Goal: Find specific page/section: Find specific page/section

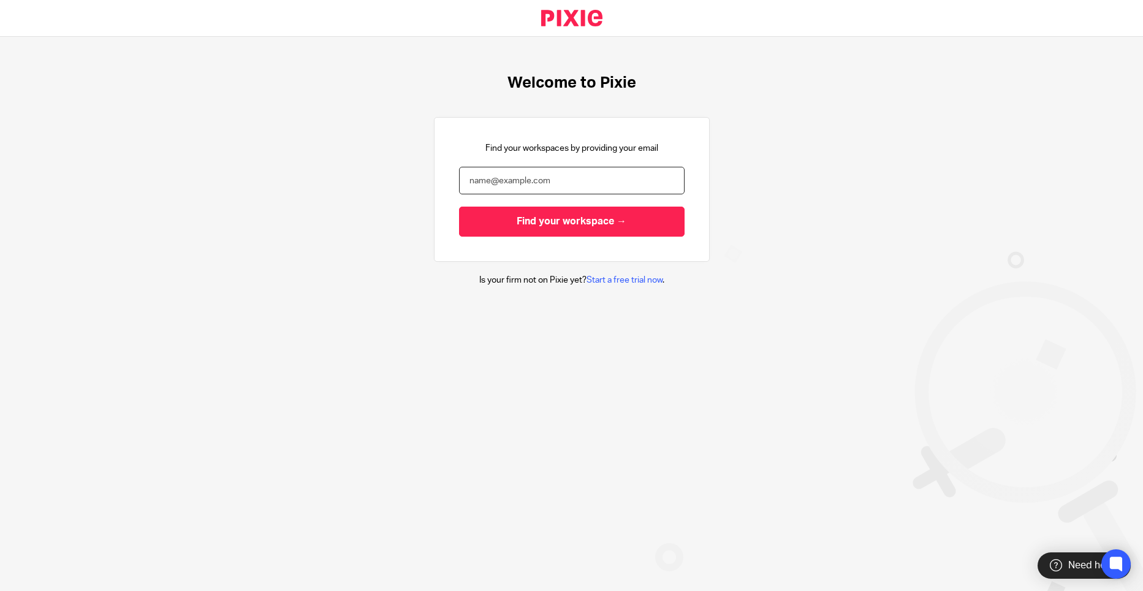
click at [539, 184] on input "email" at bounding box center [572, 181] width 226 height 28
type input "[PERSON_NAME][EMAIL_ADDRESS][DOMAIN_NAME]"
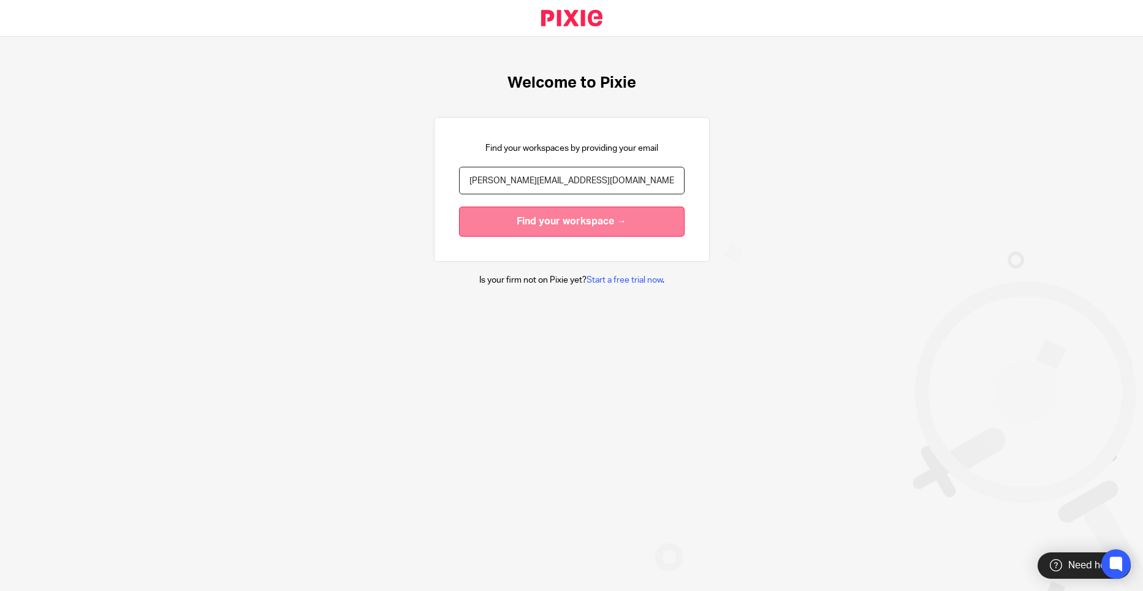
click at [547, 219] on input "Find your workspace →" at bounding box center [572, 222] width 226 height 30
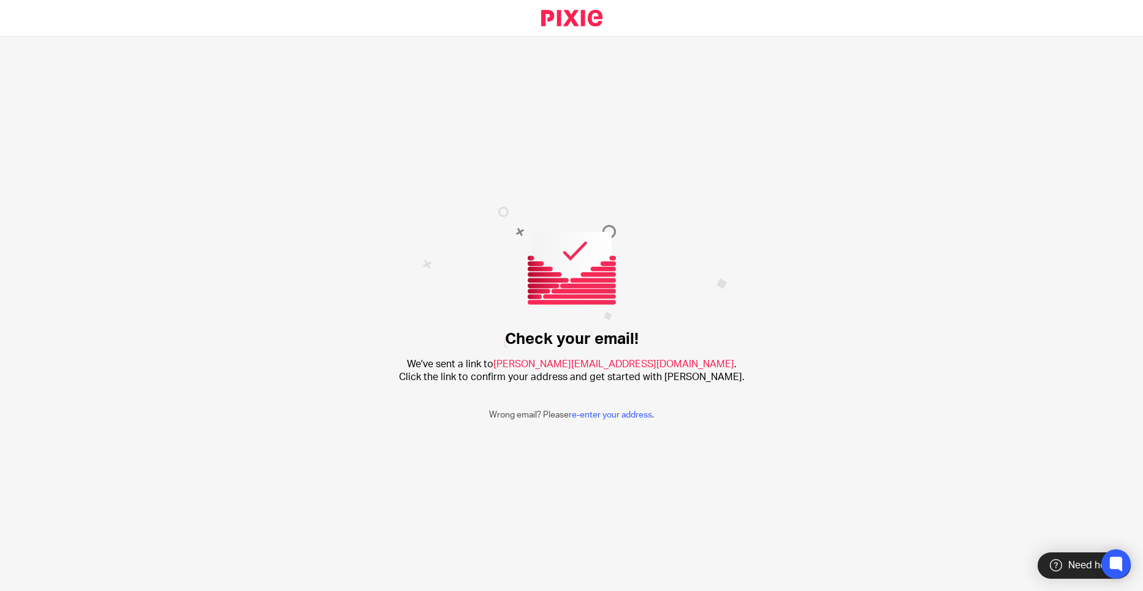
click at [522, 243] on img at bounding box center [574, 278] width 305 height 142
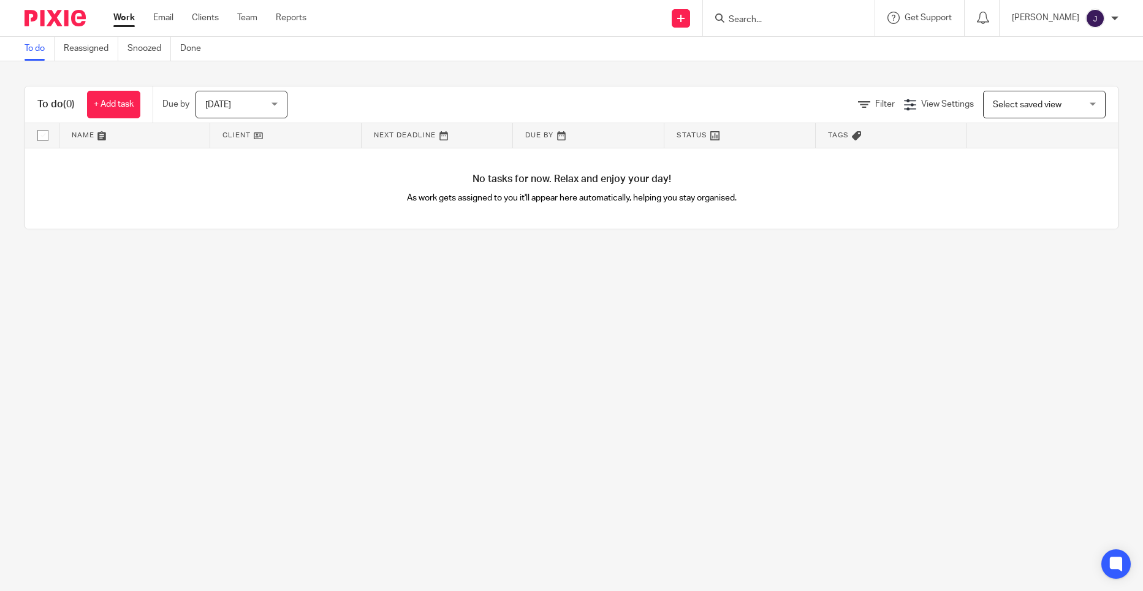
click at [800, 17] on input "Search" at bounding box center [782, 20] width 110 height 11
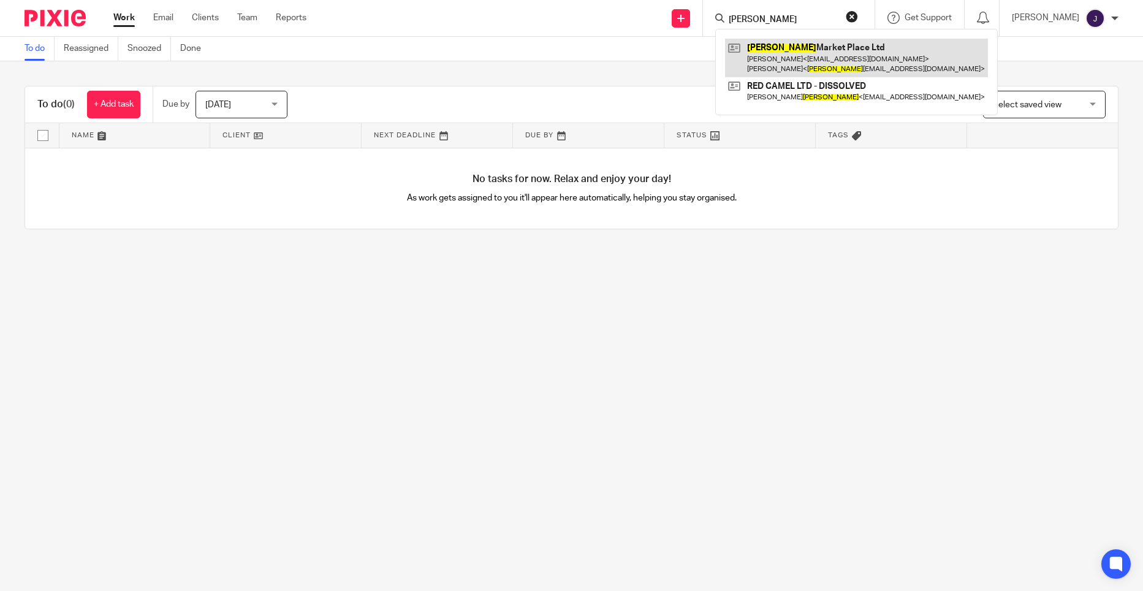
type input "[PERSON_NAME]"
click at [818, 49] on link at bounding box center [856, 58] width 263 height 38
